Goal: Navigation & Orientation: Find specific page/section

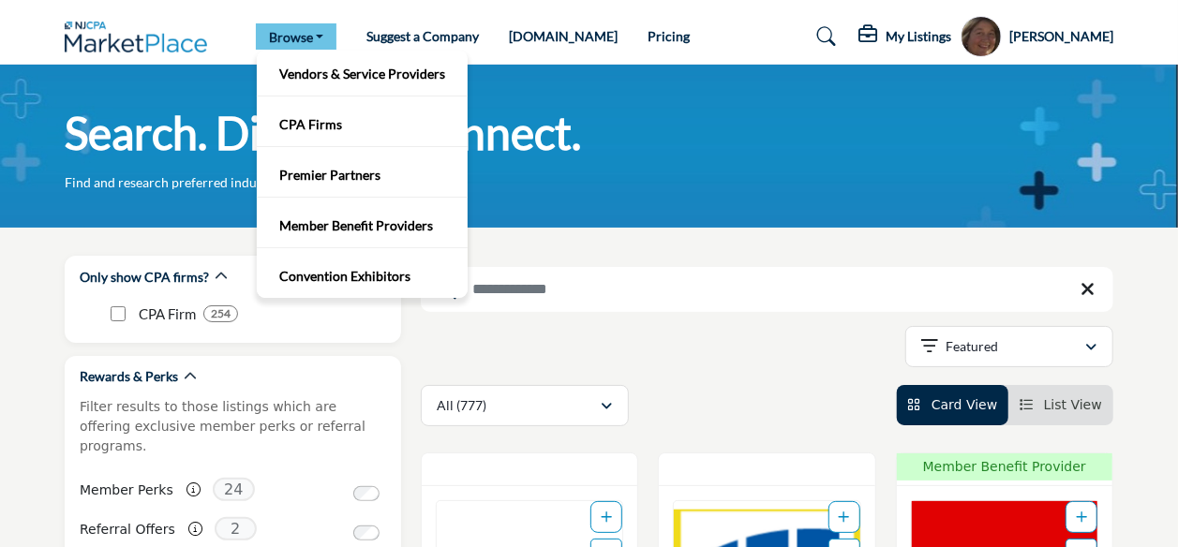
click at [294, 37] on link "Browse" at bounding box center [297, 36] width 82 height 26
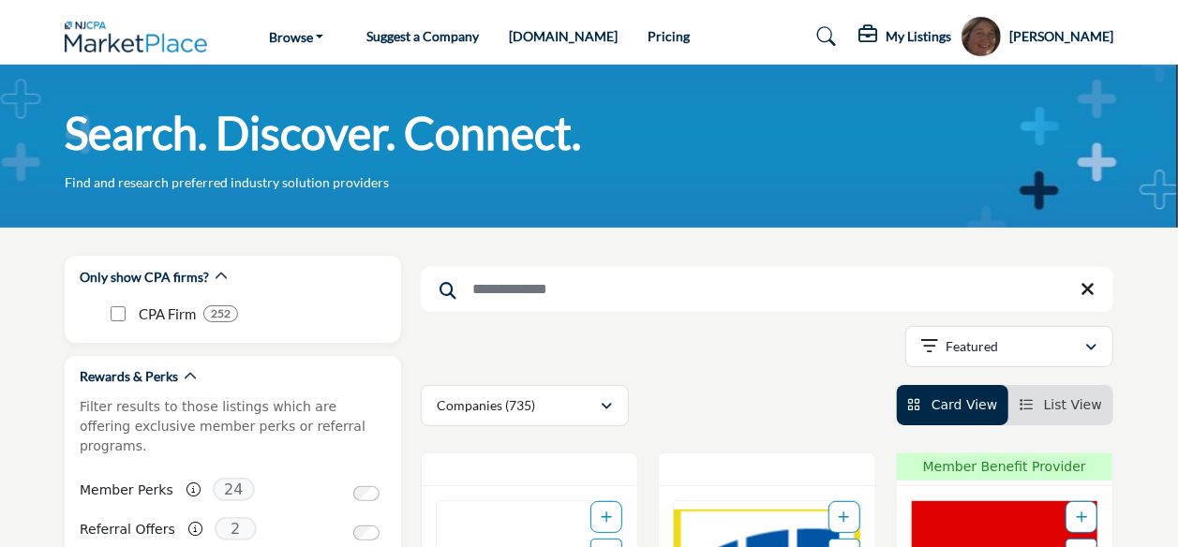
drag, startPoint x: 0, startPoint y: 0, endPoint x: 1188, endPoint y: 39, distance: 1188.9
